Goal: Information Seeking & Learning: Find contact information

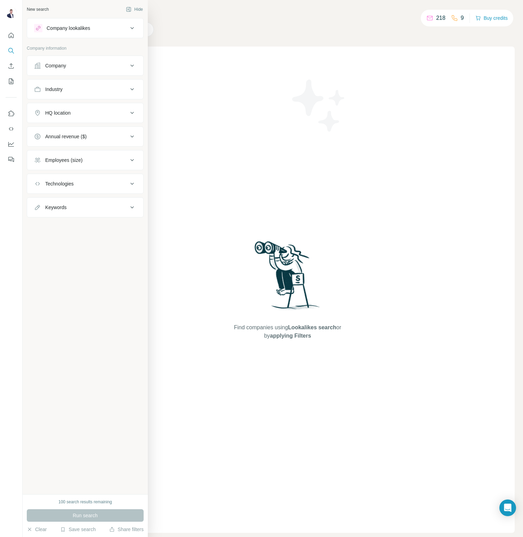
click at [60, 67] on div "Company" at bounding box center [55, 65] width 21 height 7
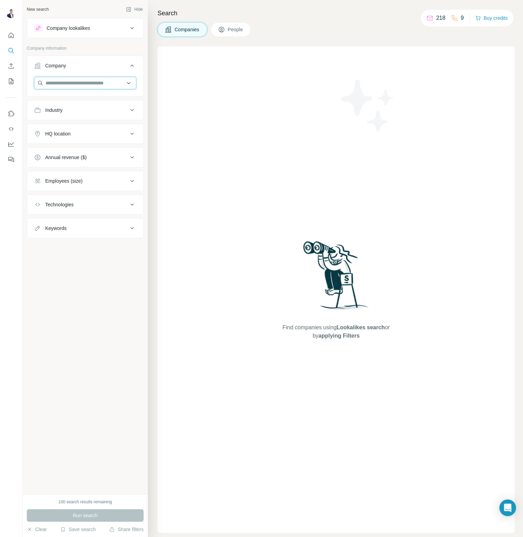
click at [56, 82] on input "text" at bounding box center [85, 83] width 102 height 13
paste input "**********"
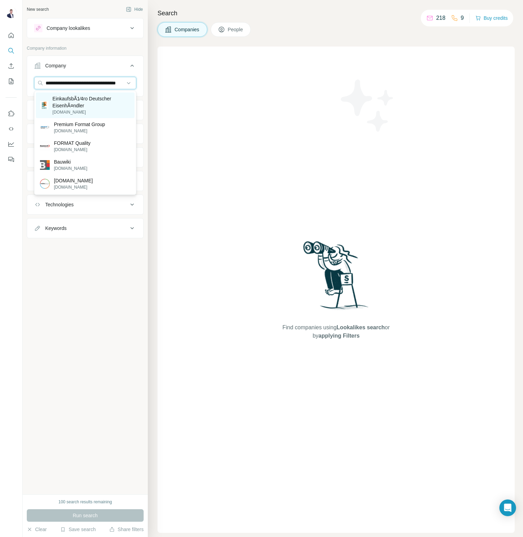
type input "**********"
click at [68, 105] on p "EinkaufsbÃ1⁄4ro Deutscher EisenhÃ¤ndler" at bounding box center [91, 102] width 78 height 14
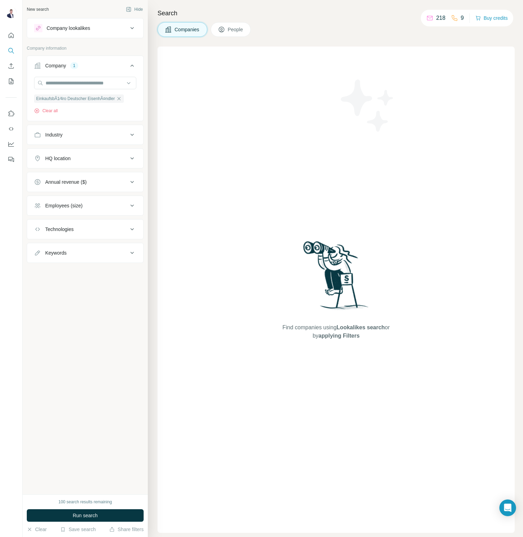
click at [224, 29] on icon at bounding box center [222, 30] width 6 height 6
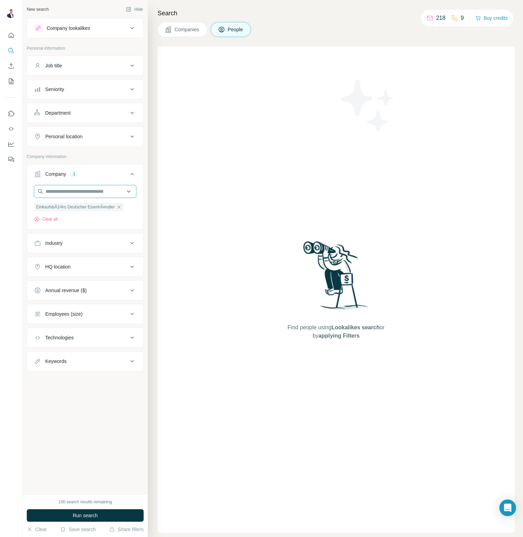
click at [65, 191] on input "text" at bounding box center [85, 191] width 102 height 13
click at [151, 180] on div "Search Companies People Find people using Lookalikes search or by applying Filt…" at bounding box center [335, 268] width 375 height 537
click at [67, 112] on div "Department" at bounding box center [57, 112] width 25 height 7
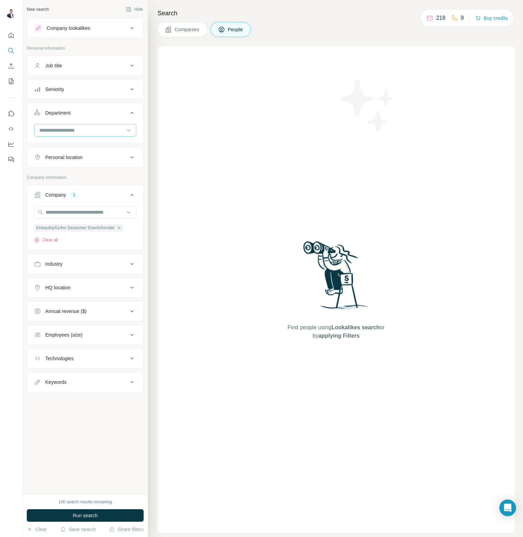
click at [68, 127] on input at bounding box center [82, 130] width 86 height 8
type input "***"
click at [71, 148] on p "Marketing and Advertising" at bounding box center [68, 145] width 56 height 7
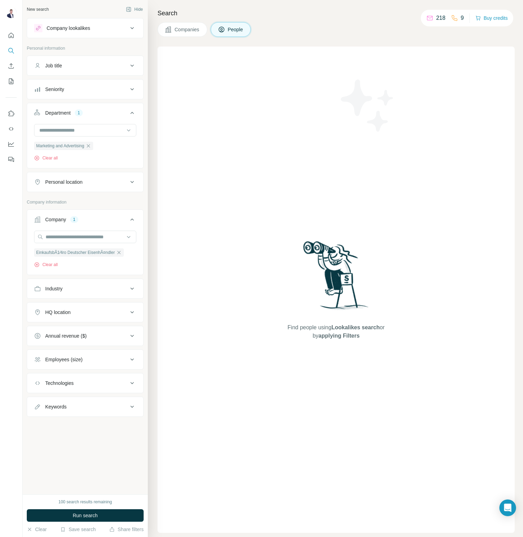
drag, startPoint x: 190, startPoint y: 212, endPoint x: 196, endPoint y: 222, distance: 11.1
click at [190, 212] on div "Find people using Lookalikes search or by applying Filters" at bounding box center [335, 290] width 357 height 486
drag, startPoint x: 77, startPoint y: 513, endPoint x: 87, endPoint y: 509, distance: 10.1
click at [77, 513] on span "Run search" at bounding box center [85, 515] width 25 height 7
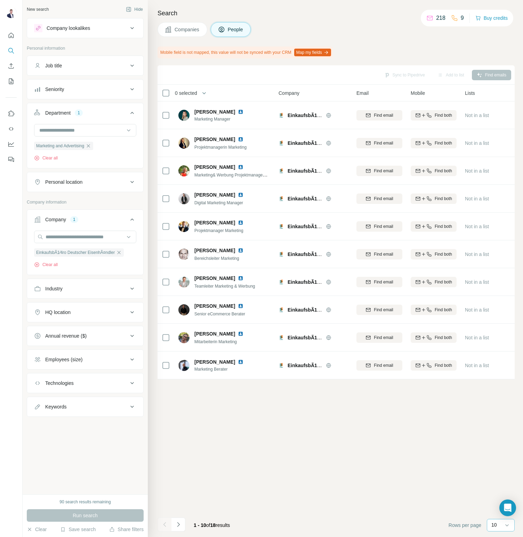
click at [502, 530] on div "10" at bounding box center [499, 525] width 17 height 12
click at [494, 497] on p "20" at bounding box center [495, 497] width 6 height 7
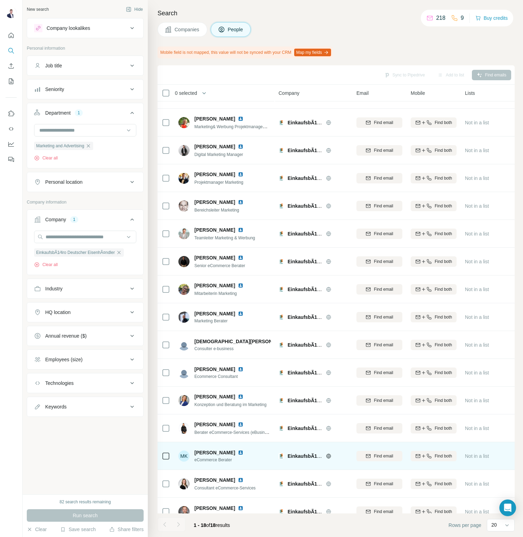
scroll to position [47, 0]
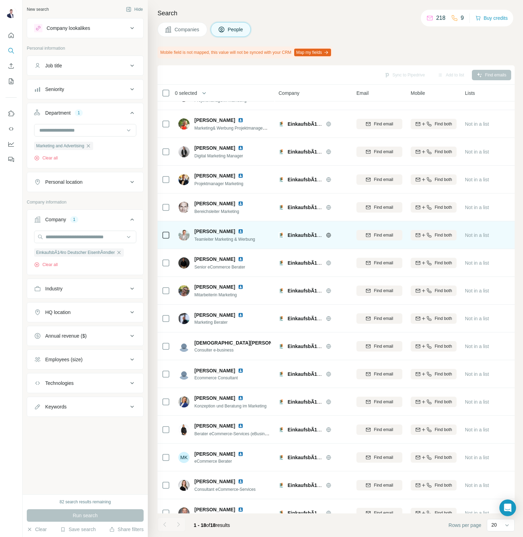
click at [385, 233] on span "Find email" at bounding box center [383, 235] width 19 height 6
click at [208, 230] on span "[PERSON_NAME]" at bounding box center [214, 231] width 41 height 7
click at [187, 235] on img at bounding box center [183, 235] width 11 height 11
click at [238, 231] on img at bounding box center [241, 232] width 6 height 6
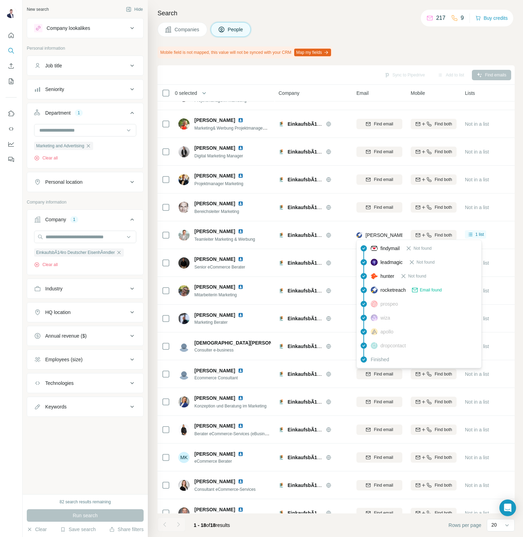
click at [376, 237] on span "[PERSON_NAME][EMAIL_ADDRESS][PERSON_NAME][DOMAIN_NAME]" at bounding box center [446, 235] width 163 height 6
click at [377, 235] on span "[PERSON_NAME][EMAIL_ADDRESS][PERSON_NAME][DOMAIN_NAME]" at bounding box center [446, 235] width 163 height 6
copy tr "[PERSON_NAME][EMAIL_ADDRESS][PERSON_NAME][DOMAIN_NAME]"
